Goal: Task Accomplishment & Management: Manage account settings

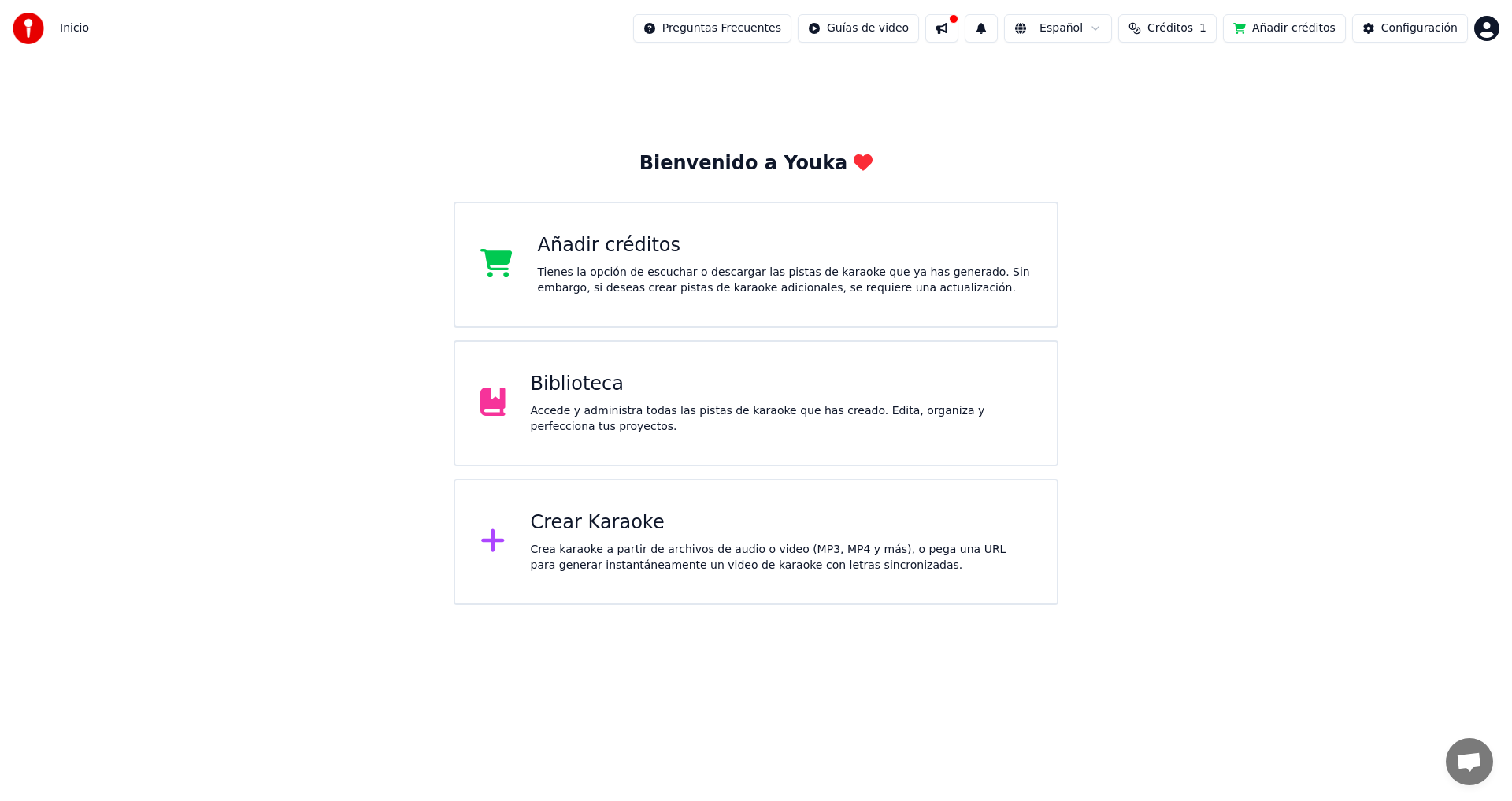
click at [846, 299] on div "Añadir créditos Tienes la opción de escuchar o descargar las pistas de karaoke …" at bounding box center [755, 264] width 605 height 126
click at [554, 542] on div "Crea karaoke a partir de archivos de audio o video (MP3, MP4 y más), o pega una…" at bounding box center [781, 557] width 502 height 31
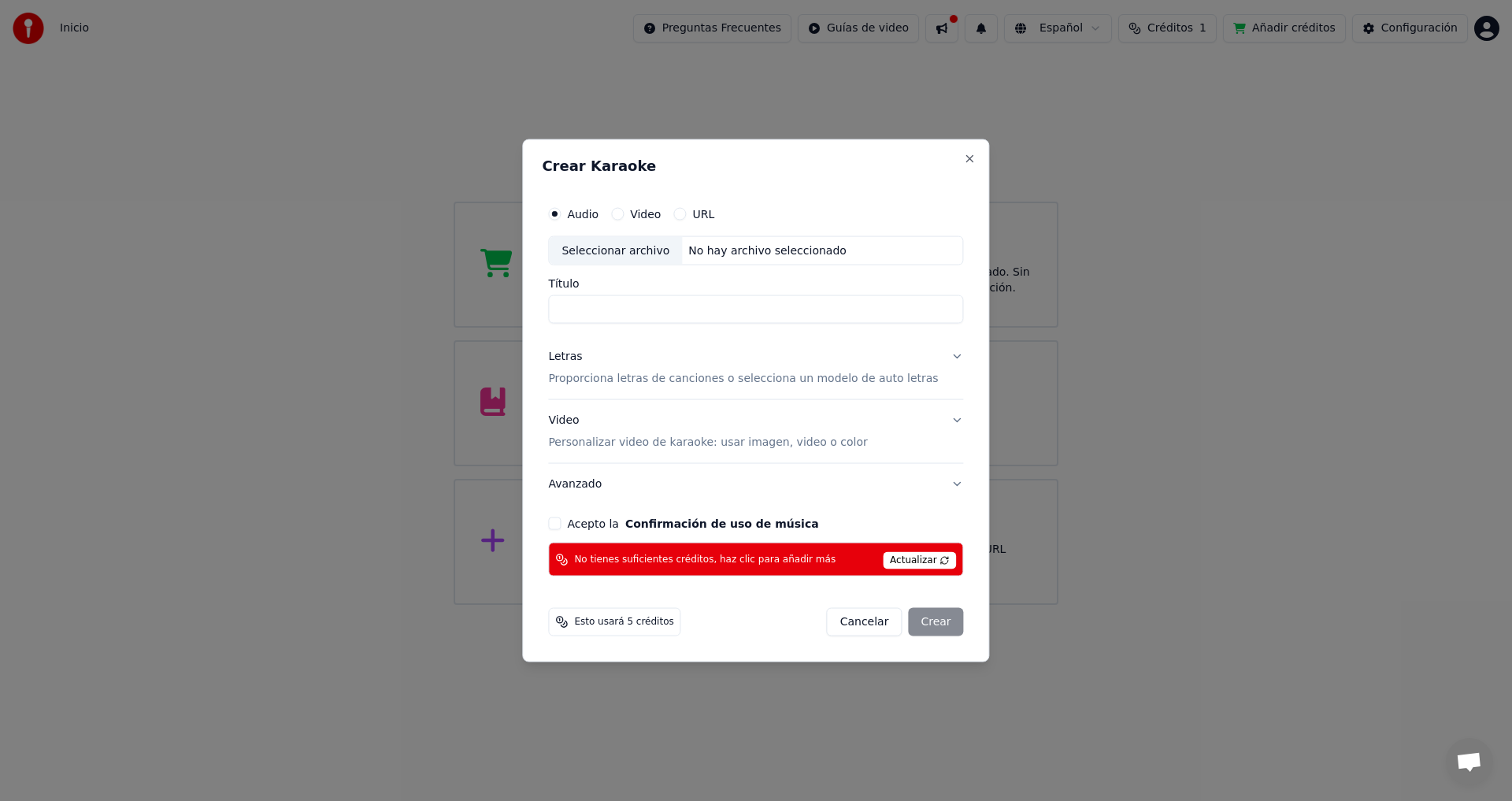
click at [899, 561] on span "Actualizar" at bounding box center [920, 561] width 74 height 18
click at [902, 559] on span "Actualizar" at bounding box center [920, 561] width 74 height 18
click at [964, 156] on button "Close" at bounding box center [970, 159] width 13 height 13
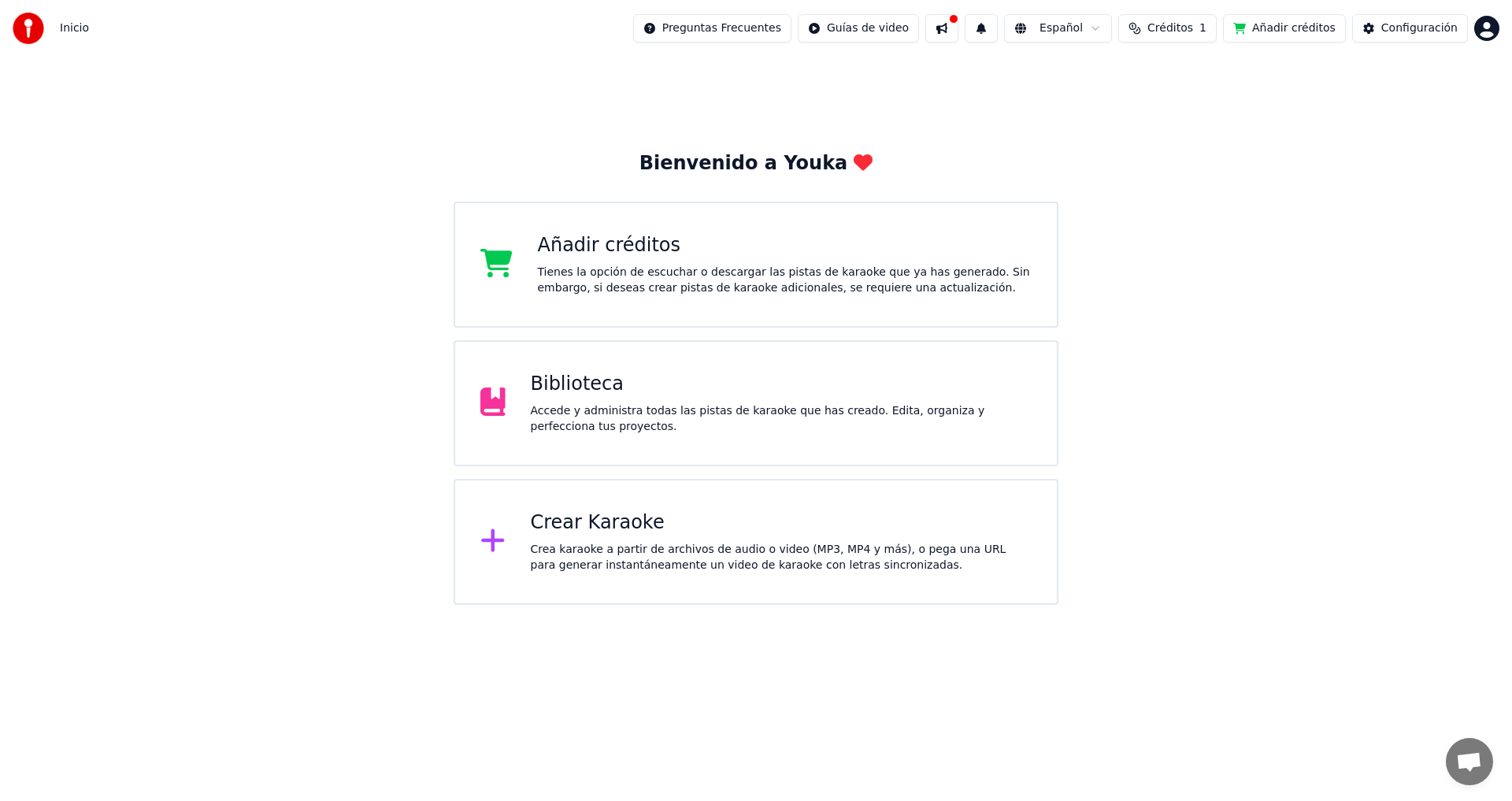
click at [1488, 35] on html "Inicio Preguntas Frecuentes Guías de video Español Créditos 1 Añadir créditos C…" at bounding box center [756, 302] width 1512 height 605
click at [1388, 159] on span "Cerrar Sesión" at bounding box center [1395, 167] width 75 height 16
